Goal: Task Accomplishment & Management: Complete application form

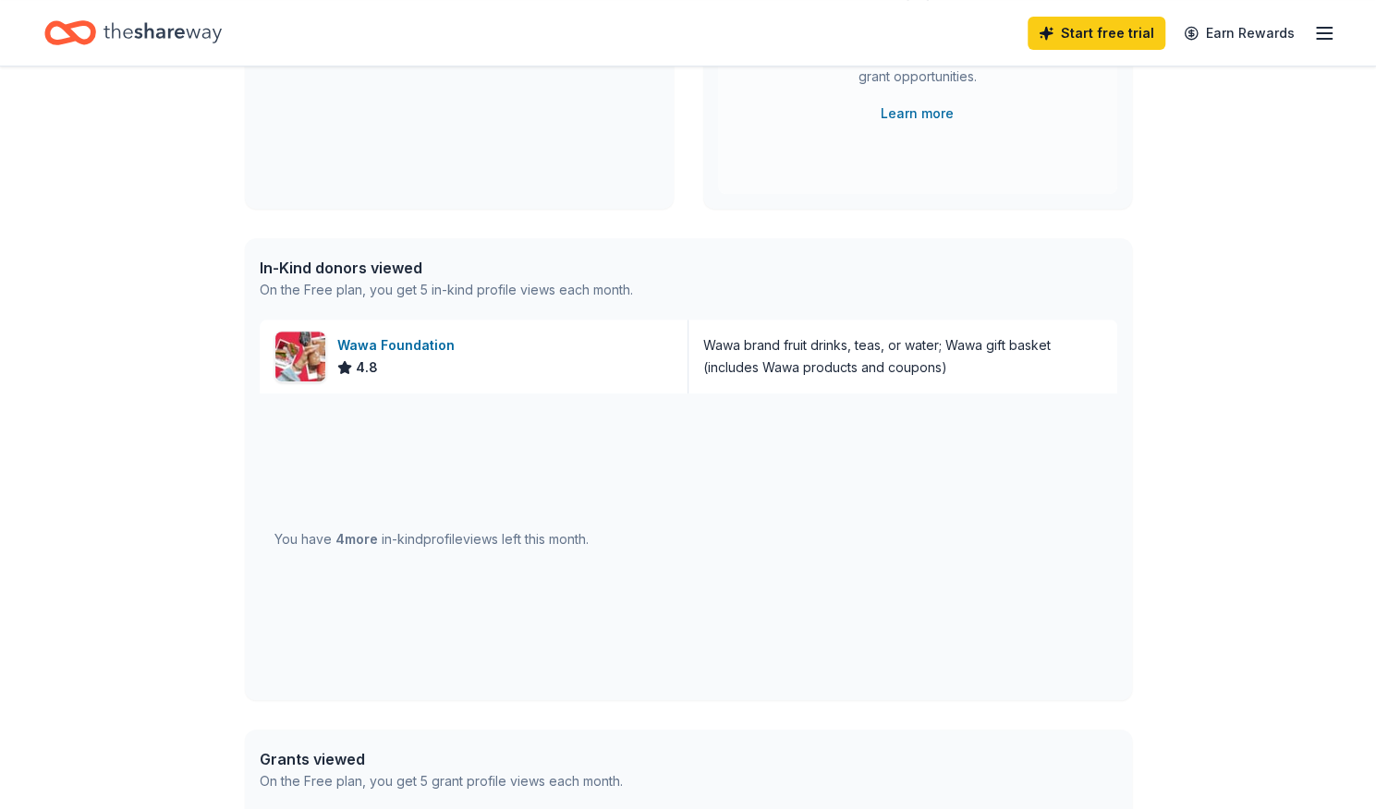
scroll to position [314, 0]
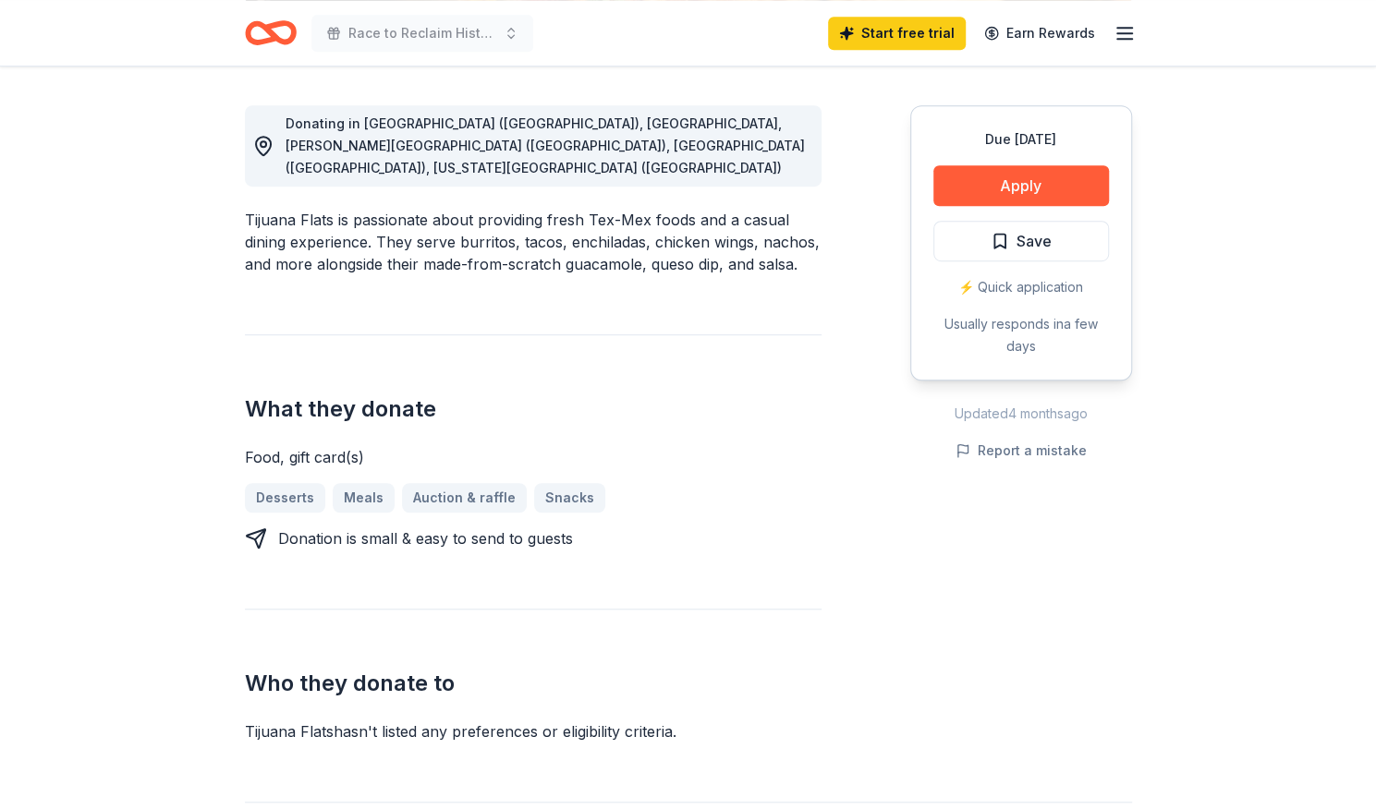
scroll to position [573, 0]
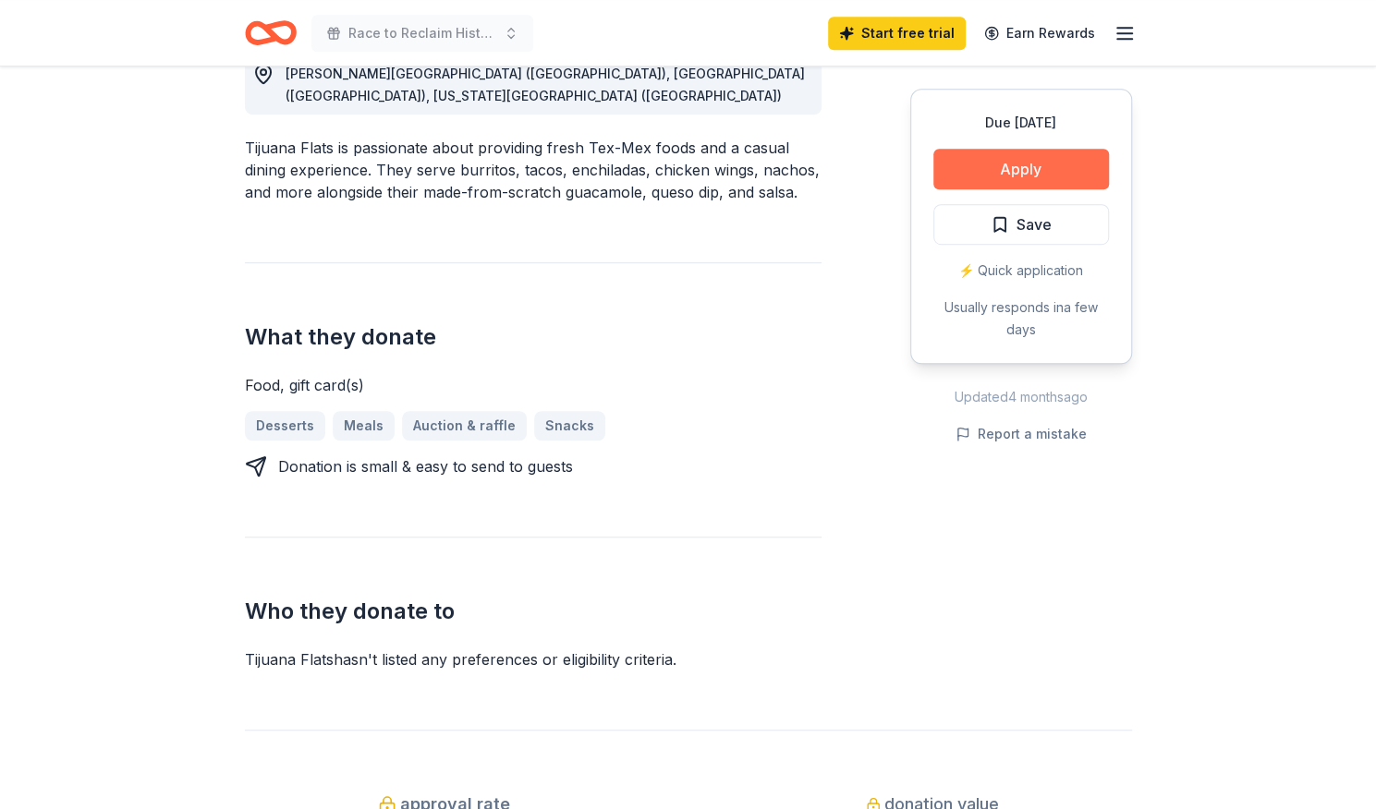
click at [981, 189] on button "Apply" at bounding box center [1021, 169] width 176 height 41
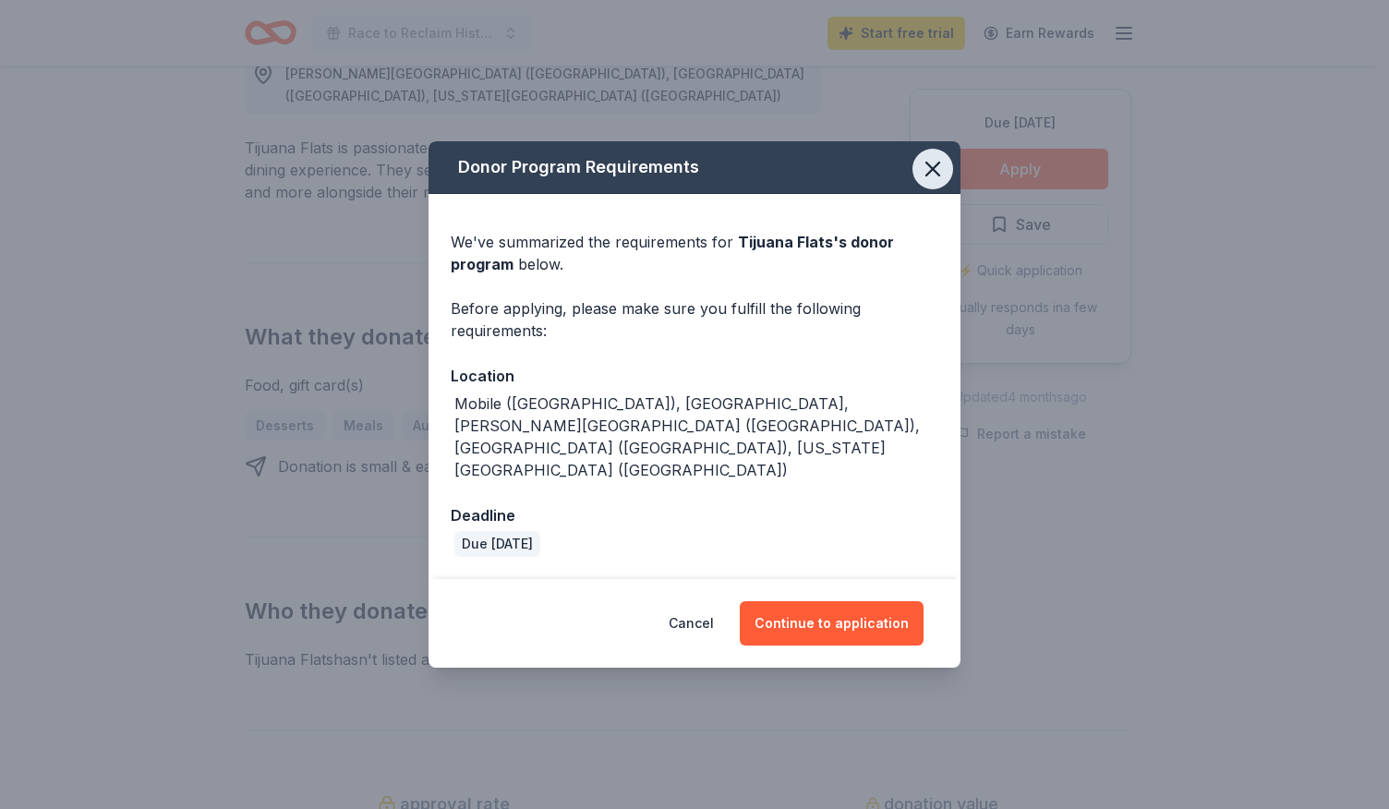
click at [939, 163] on icon "button" at bounding box center [933, 169] width 13 height 13
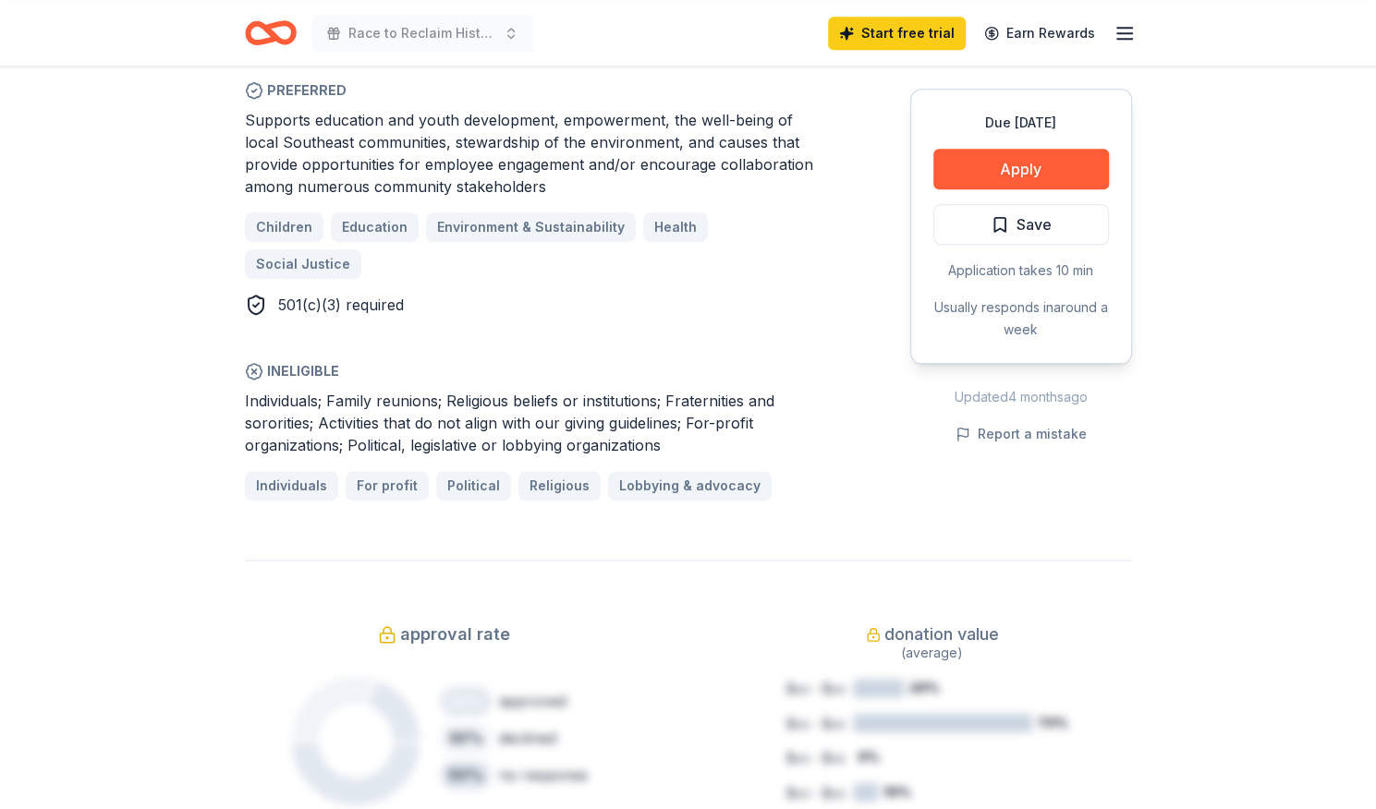
scroll to position [1109, 0]
